Goal: Task Accomplishment & Management: Manage account settings

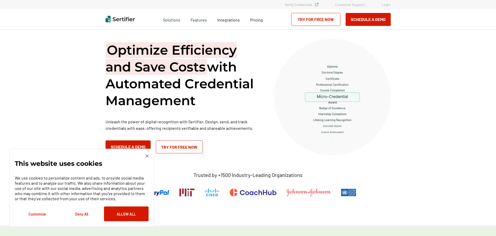
click at [385, 1] on div "Verify Credentials Customer Support Login" at bounding box center [248, 4] width 496 height 9
click at [385, 3] on link "Login" at bounding box center [386, 4] width 9 height 4
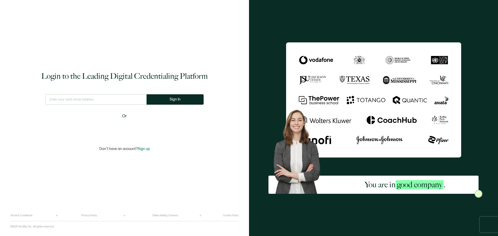
click at [112, 95] on input "text" at bounding box center [95, 99] width 101 height 10
type input "events@cmhcweb.com"
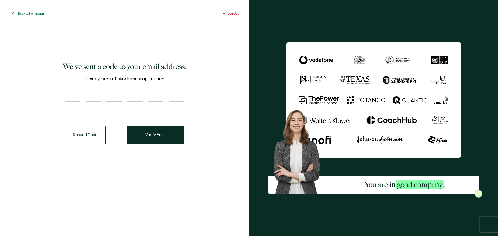
click at [81, 99] on div at bounding box center [124, 96] width 119 height 10
click at [74, 98] on input "number" at bounding box center [73, 96] width 16 height 10
paste input "5"
type input "5"
type input "9"
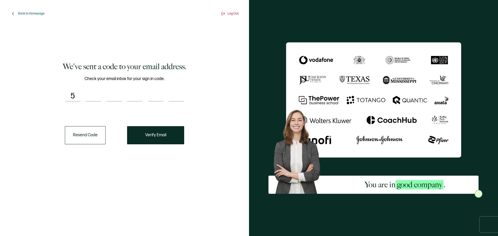
type input "7"
type input "3"
type input "9"
